Goal: Transaction & Acquisition: Purchase product/service

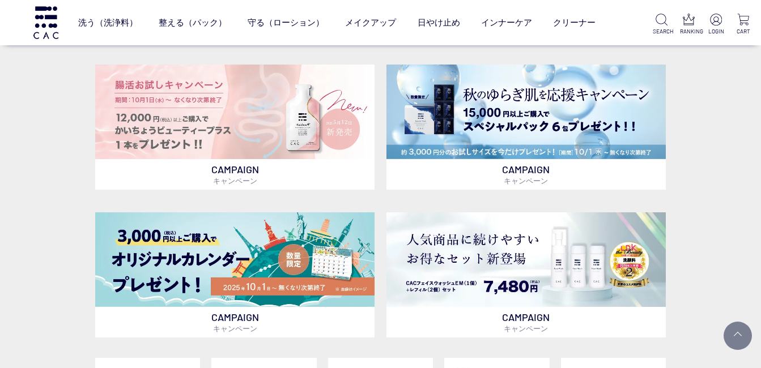
scroll to position [227, 0]
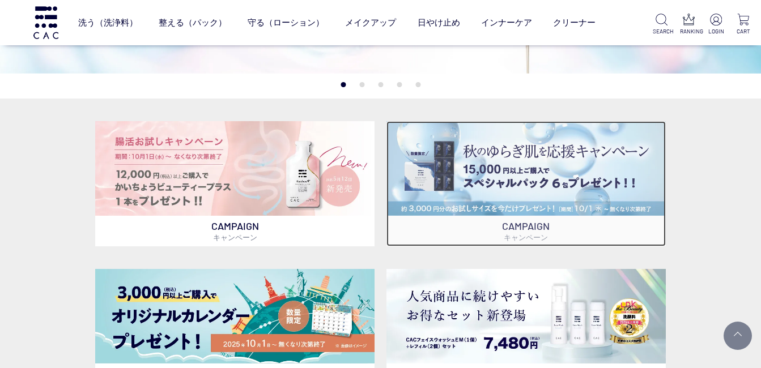
click at [475, 183] on img at bounding box center [527, 168] width 280 height 95
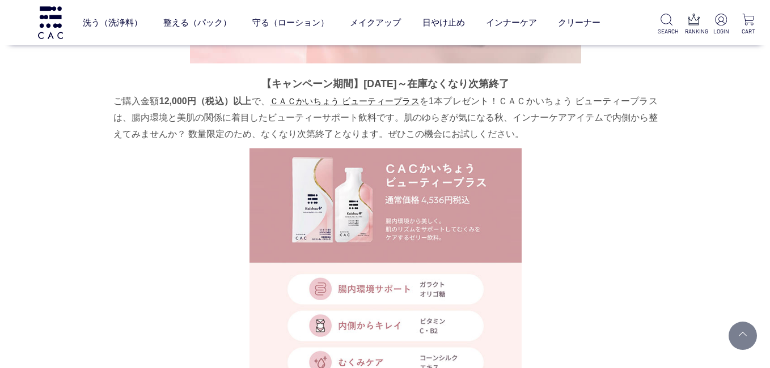
scroll to position [423, 0]
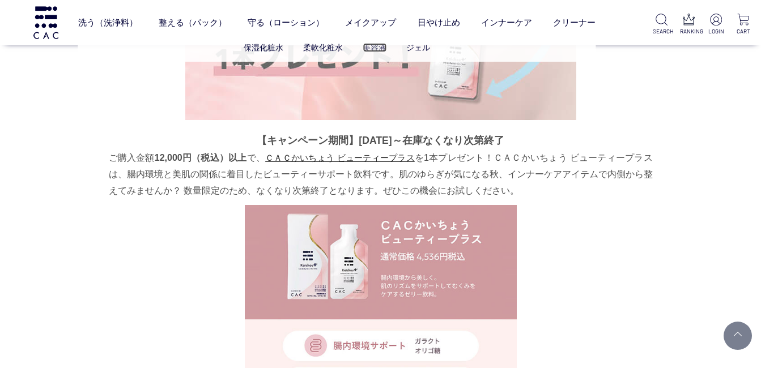
click at [377, 45] on link "美容液" at bounding box center [375, 47] width 24 height 9
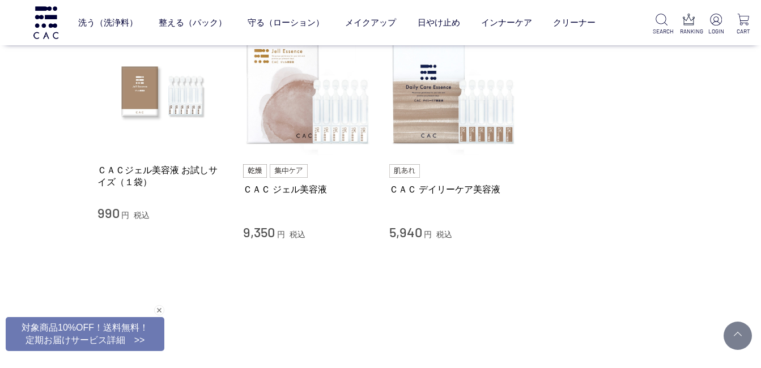
scroll to position [113, 0]
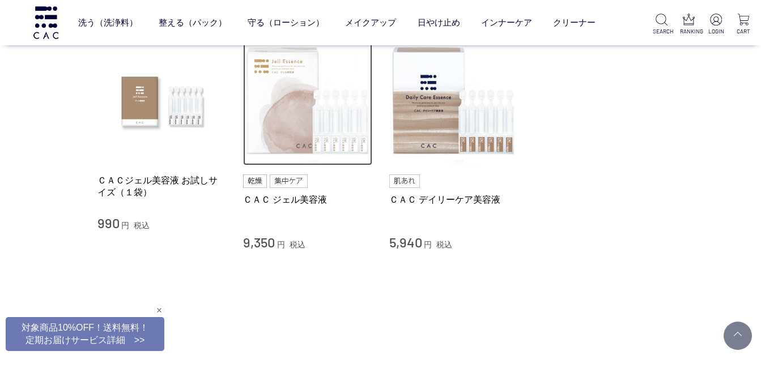
click at [304, 140] on img at bounding box center [307, 101] width 129 height 129
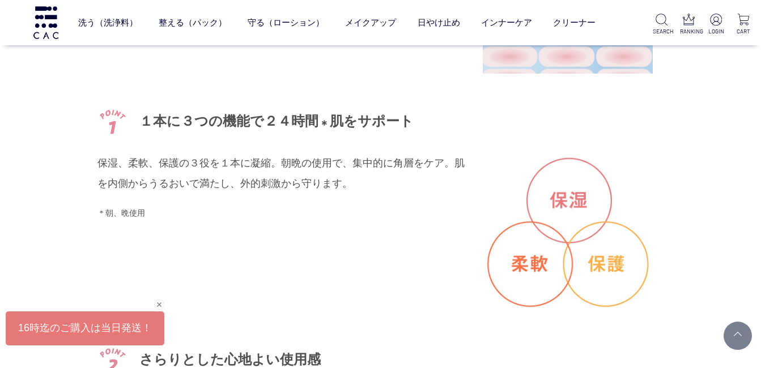
scroll to position [1644, 0]
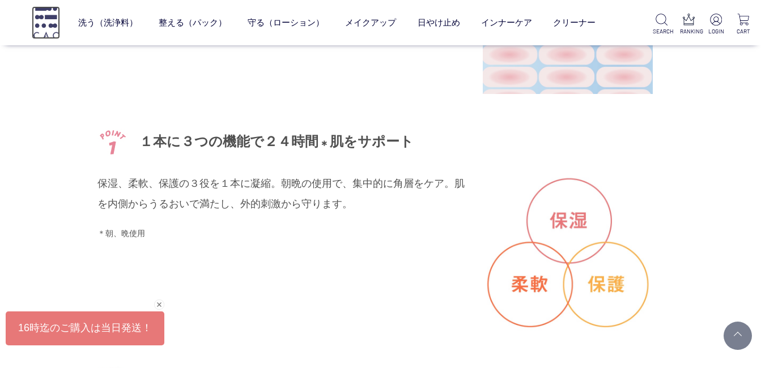
click at [42, 31] on img at bounding box center [46, 22] width 28 height 32
